Goal: Task Accomplishment & Management: Use online tool/utility

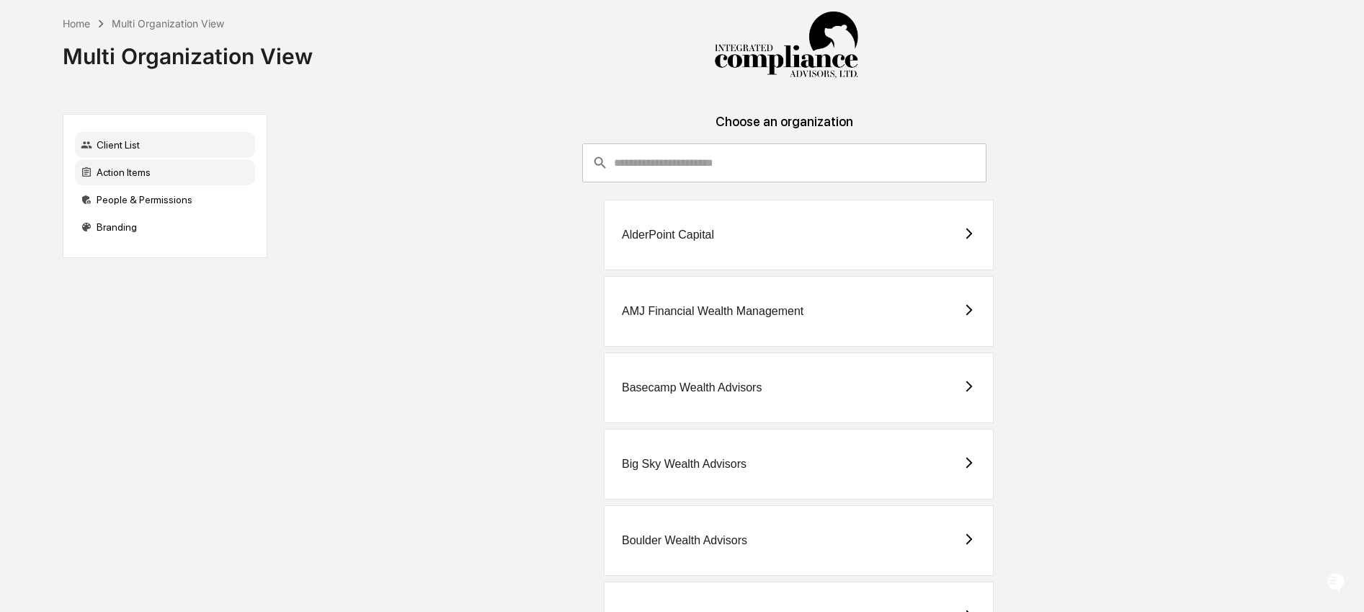
click at [191, 175] on div "Action Items" at bounding box center [165, 172] width 180 height 26
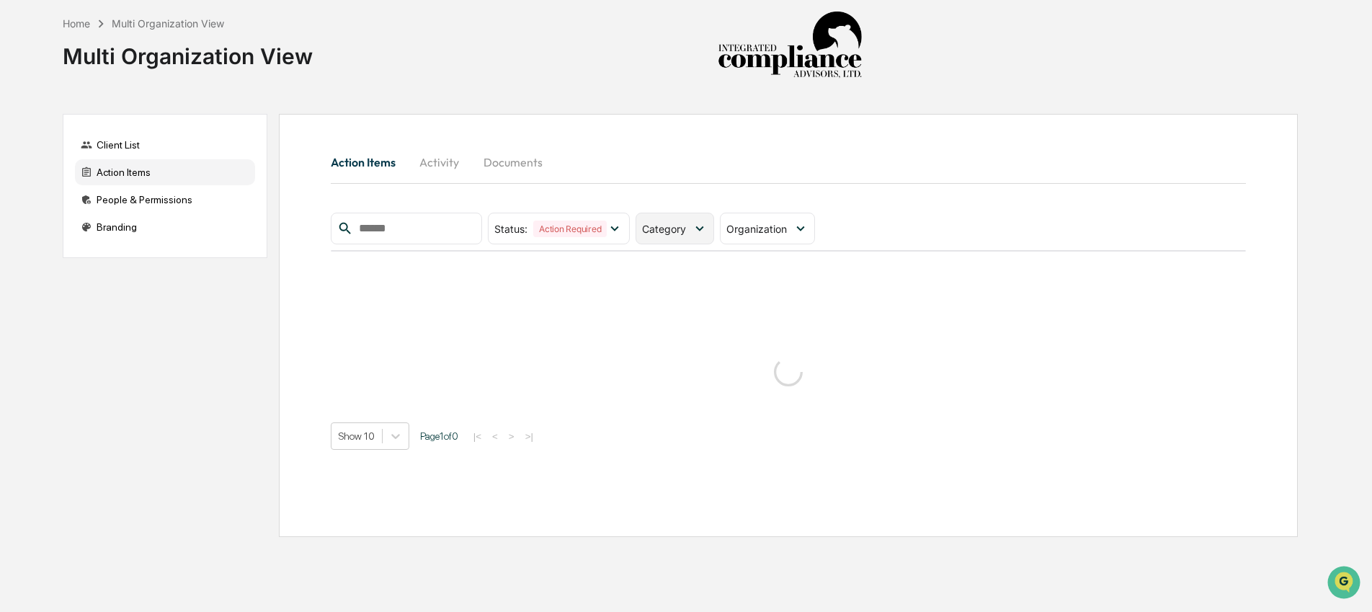
click at [659, 226] on span "Category" at bounding box center [664, 229] width 44 height 12
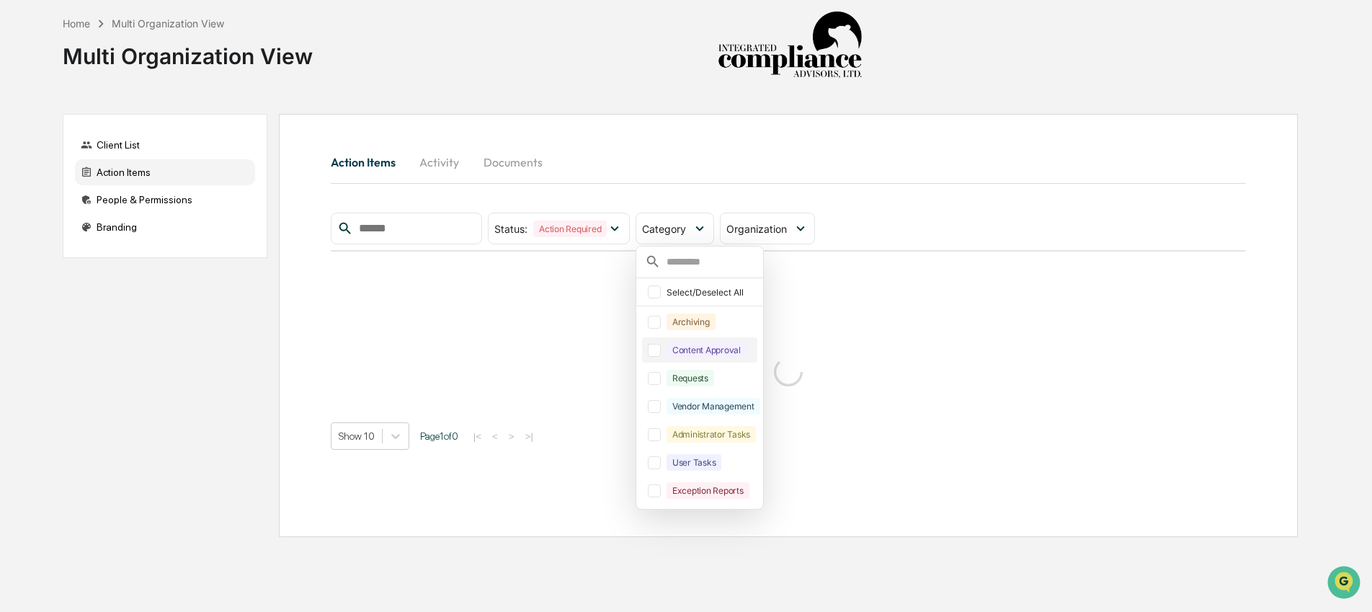
click at [686, 349] on div "Content Approval" at bounding box center [707, 350] width 80 height 17
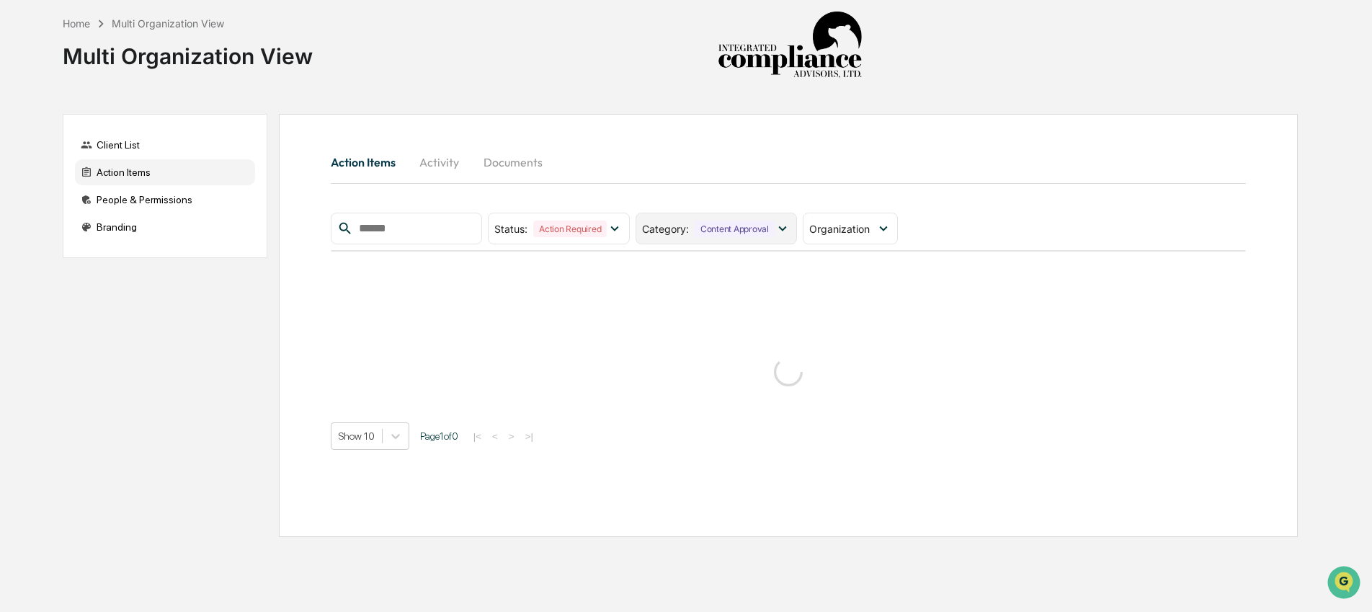
click at [731, 230] on div "Content Approval" at bounding box center [735, 228] width 80 height 17
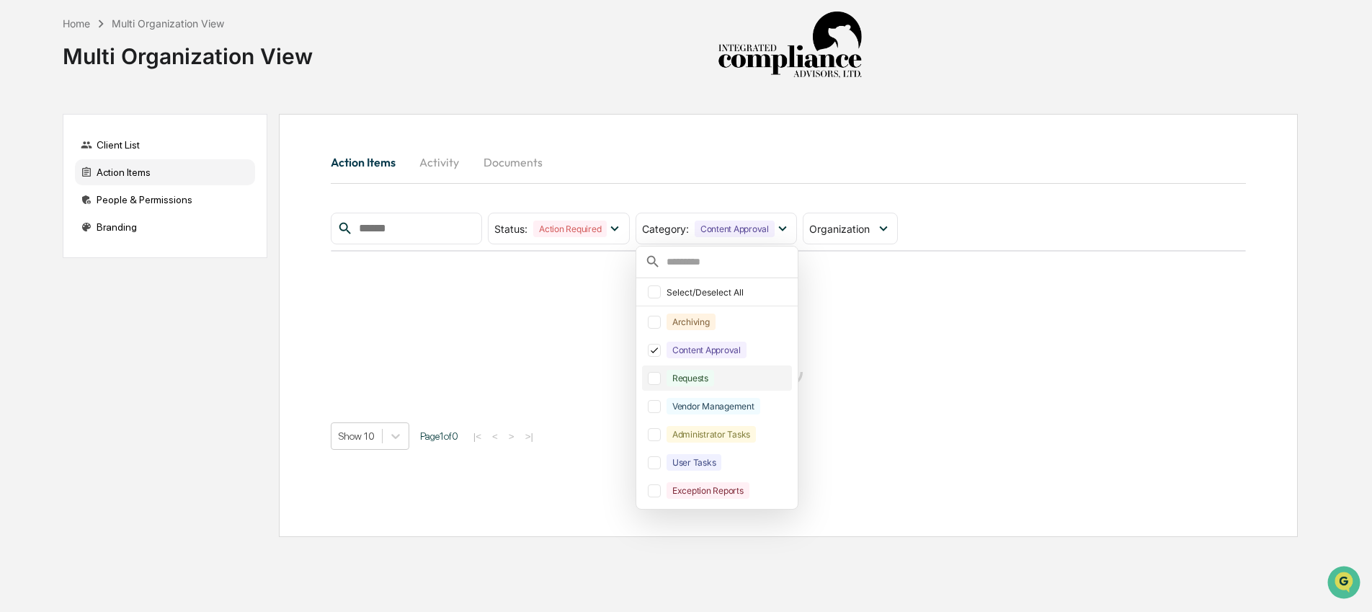
click at [714, 376] on div "Requests" at bounding box center [691, 378] width 48 height 17
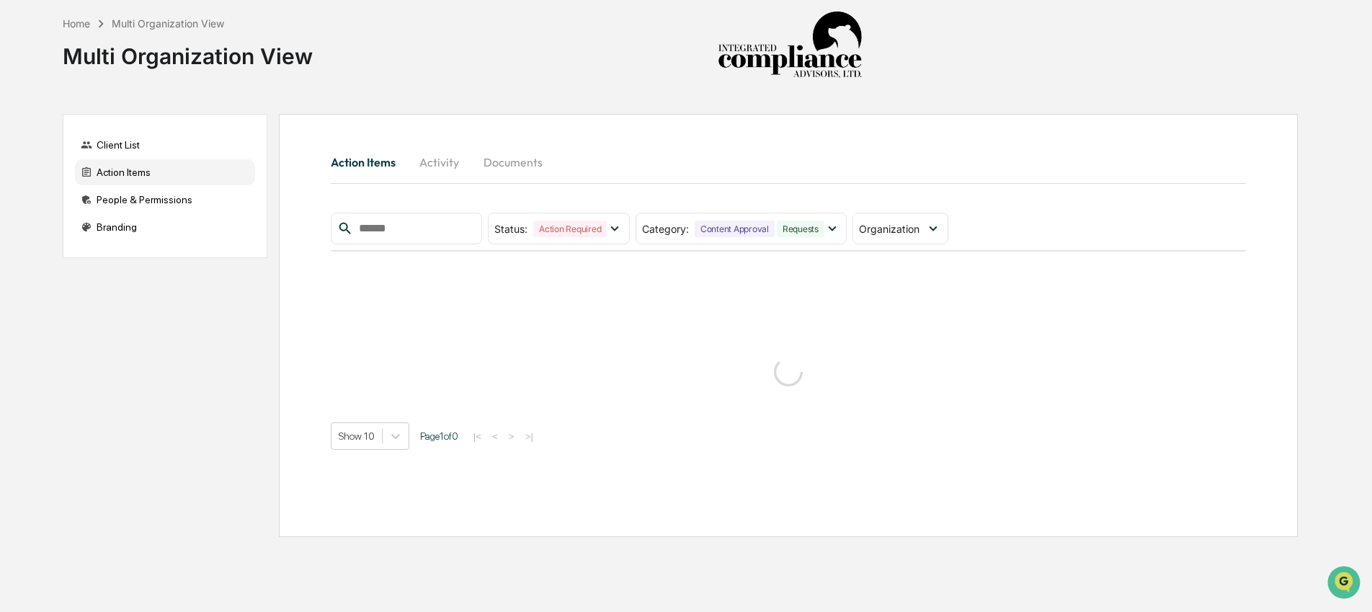
click at [777, 159] on div "Action Items Activity Documents" at bounding box center [788, 162] width 915 height 35
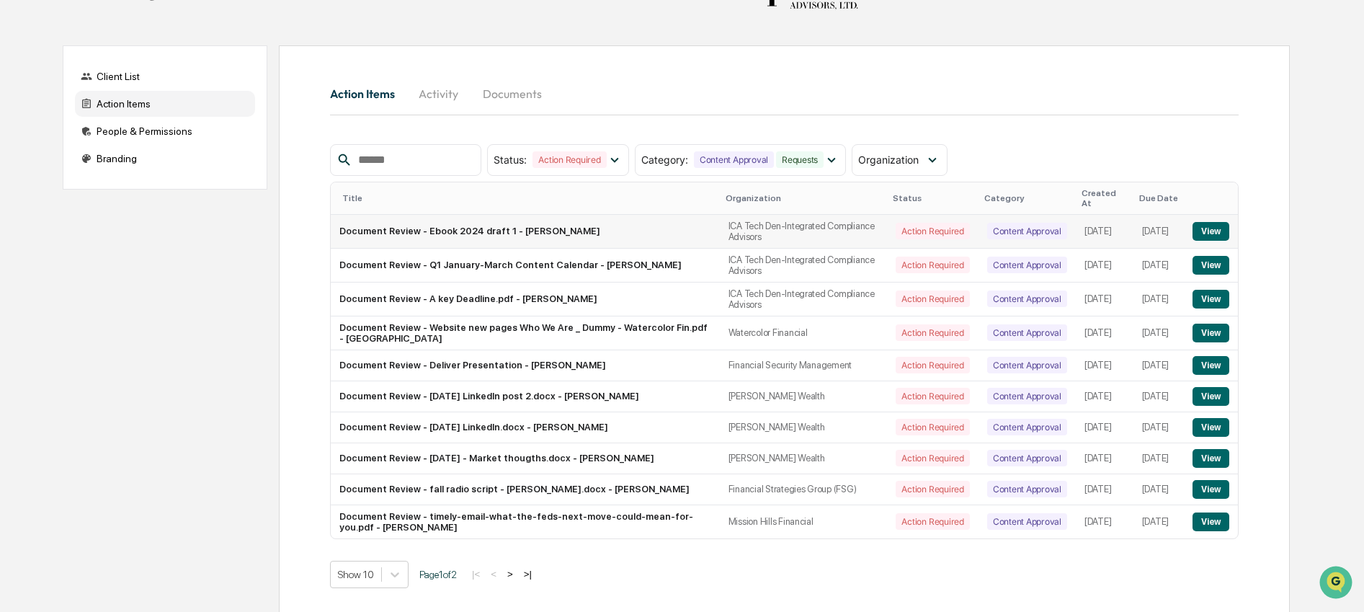
scroll to position [81, 0]
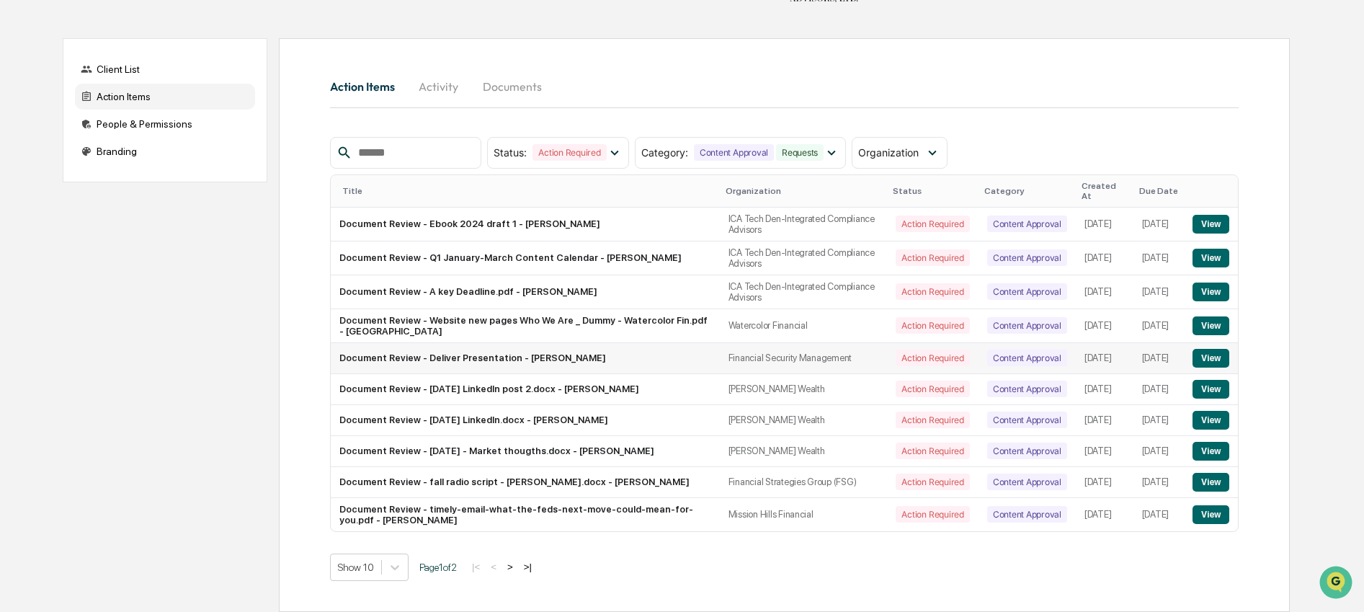
click at [1207, 349] on button "View" at bounding box center [1211, 358] width 37 height 19
